Goal: Check status: Check status

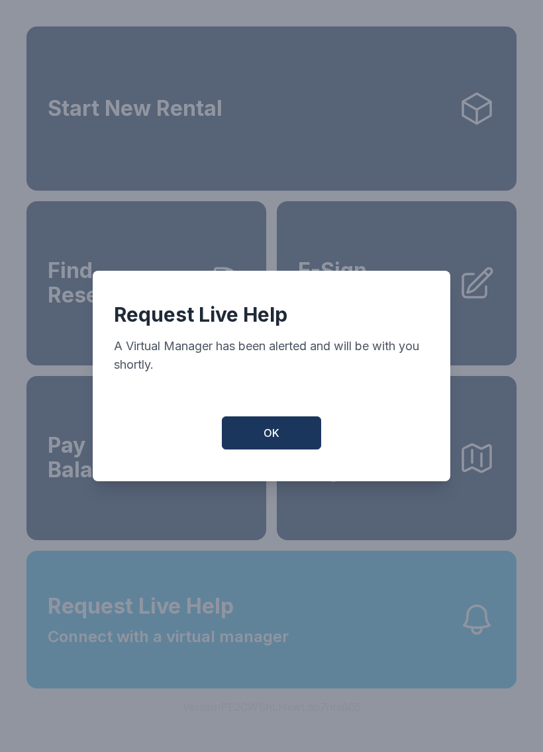
click at [231, 446] on button "OK" at bounding box center [271, 433] width 99 height 33
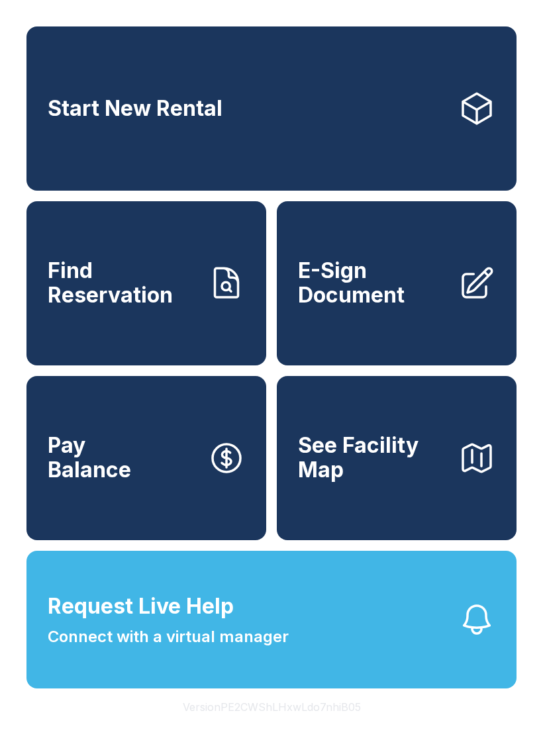
click at [165, 331] on link "Find Reservation" at bounding box center [146, 283] width 240 height 164
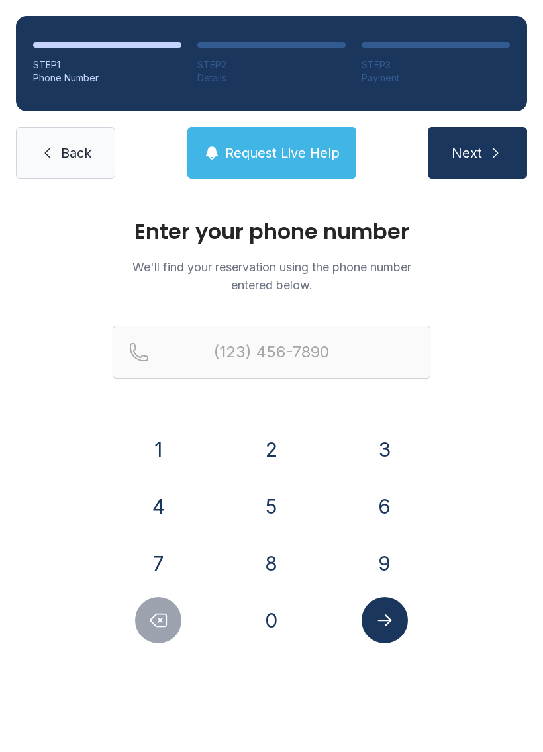
click at [275, 427] on button "2" at bounding box center [271, 450] width 46 height 46
click at [158, 441] on button "1" at bounding box center [158, 450] width 46 height 46
click at [168, 506] on button "4" at bounding box center [158, 506] width 46 height 46
click at [284, 491] on button "5" at bounding box center [271, 506] width 46 height 46
click at [154, 551] on button "7" at bounding box center [158, 563] width 46 height 46
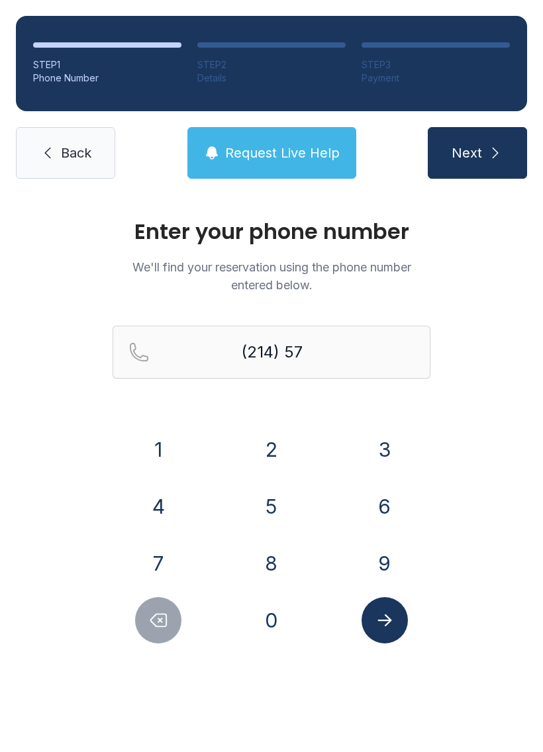
click at [383, 580] on button "9" at bounding box center [385, 563] width 46 height 46
click at [168, 499] on button "4" at bounding box center [158, 506] width 46 height 46
click at [266, 448] on button "2" at bounding box center [271, 450] width 46 height 46
click at [260, 631] on button "0" at bounding box center [271, 620] width 46 height 46
click at [146, 549] on button "7" at bounding box center [158, 563] width 46 height 46
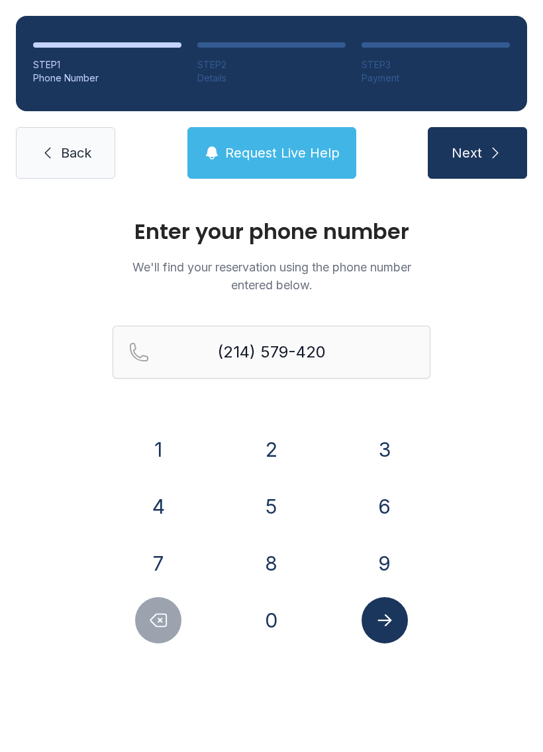
type input "[PHONE_NUMBER]"
click at [390, 634] on button "Submit lookup form" at bounding box center [385, 620] width 46 height 46
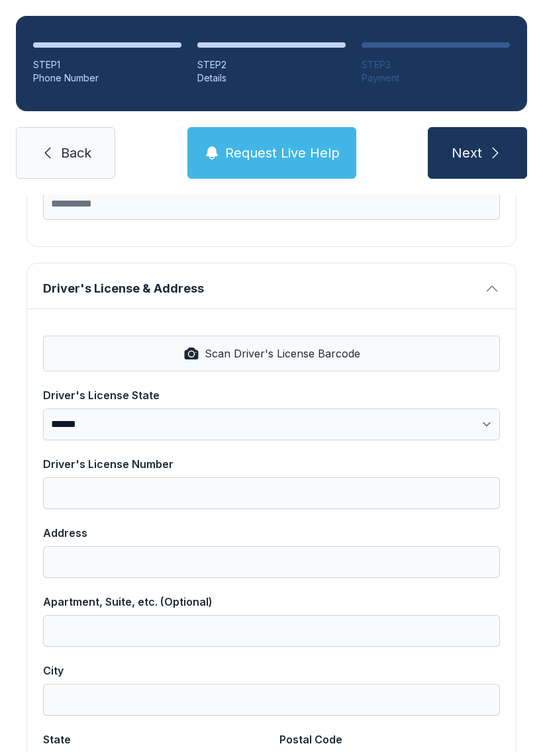
scroll to position [454, 0]
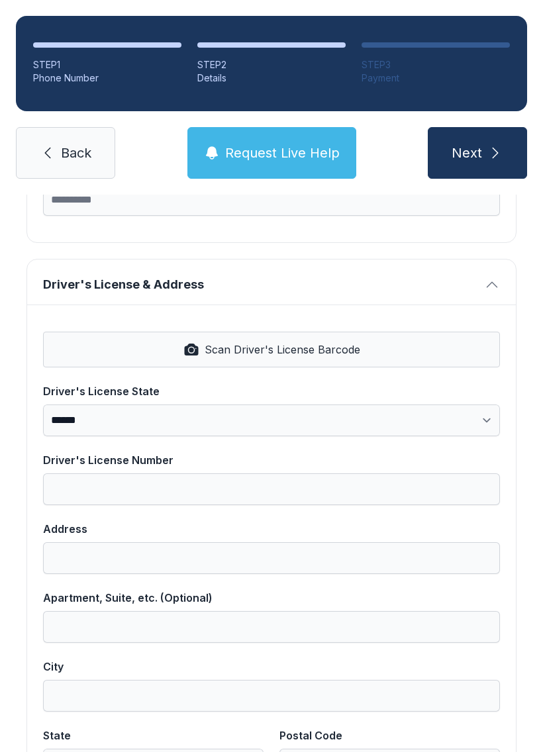
click at [231, 151] on span "Request Live Help" at bounding box center [282, 153] width 115 height 19
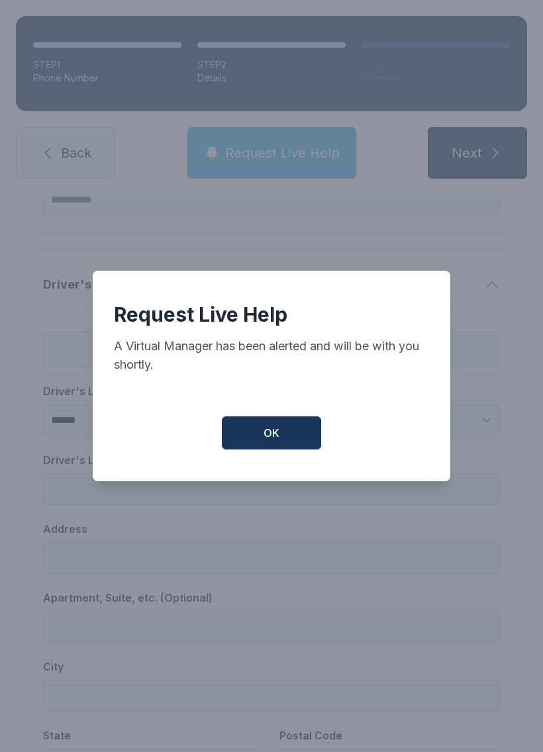
click at [234, 441] on button "OK" at bounding box center [271, 433] width 99 height 33
